Goal: Information Seeking & Learning: Learn about a topic

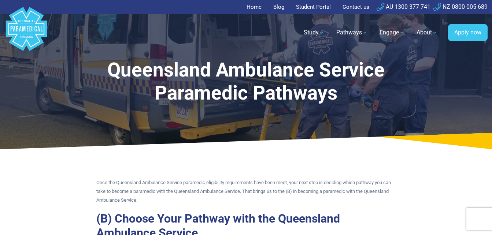
click at [251, 10] on link "Home" at bounding box center [255, 7] width 19 height 14
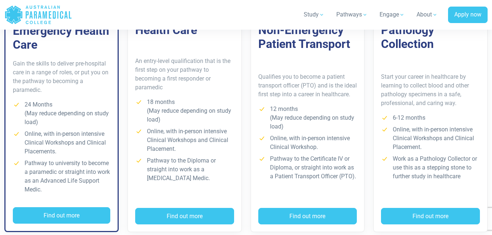
scroll to position [608, 0]
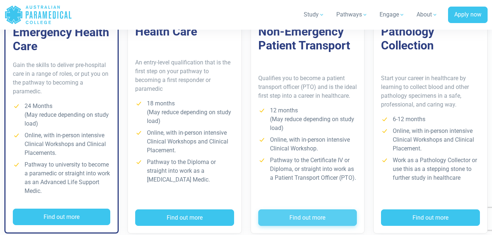
click at [283, 218] on button "Find out more" at bounding box center [307, 217] width 99 height 17
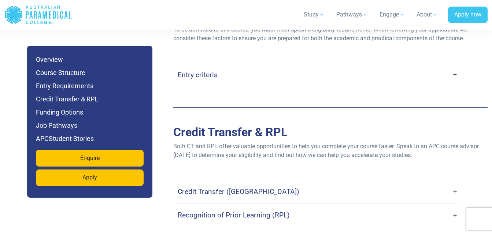
scroll to position [1844, 0]
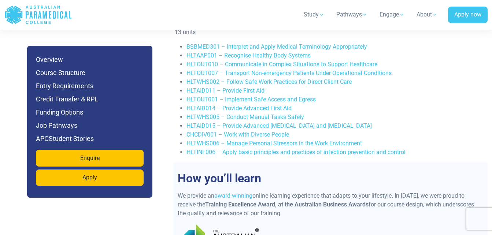
click at [30, 197] on div "Jump to Section Overview Course Structure Entry Requirements Credit Transfer & …" at bounding box center [89, 122] width 125 height 152
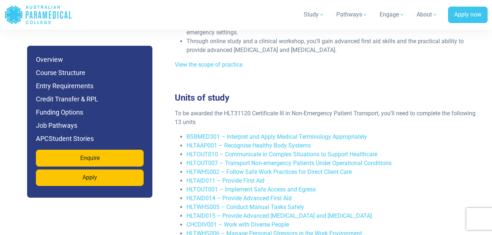
scroll to position [1413, 0]
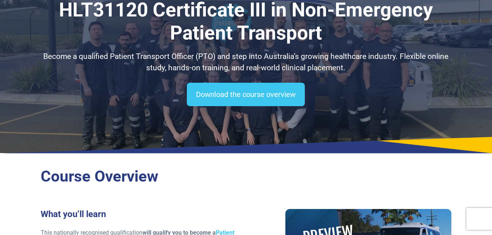
scroll to position [0, 0]
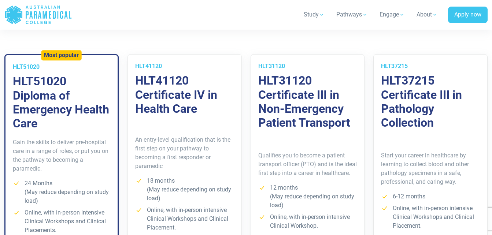
scroll to position [516, 0]
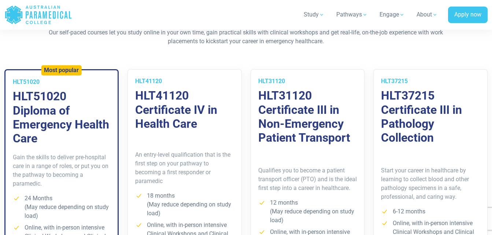
click at [311, 13] on link "Study" at bounding box center [314, 14] width 30 height 20
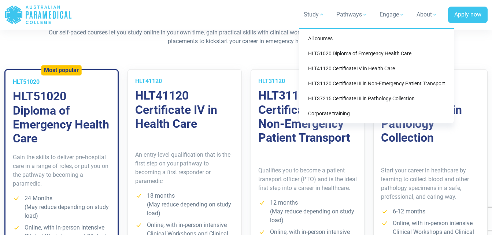
click at [24, 47] on div "Training & Courses Our self-paced courses let you study online in your own time…" at bounding box center [246, 178] width 492 height 343
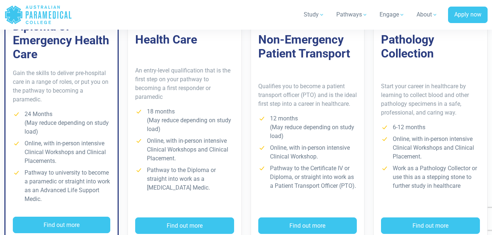
scroll to position [585, 0]
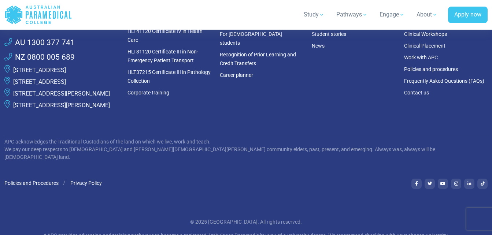
scroll to position [1009, 0]
